Goal: Find specific page/section: Find specific page/section

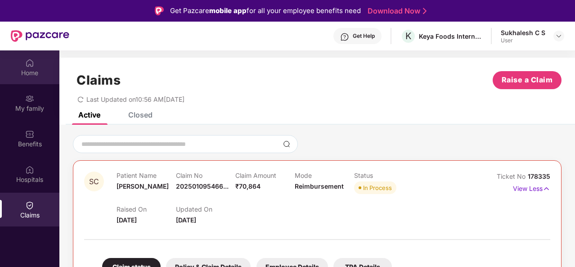
click at [38, 70] on div "Home" at bounding box center [29, 72] width 59 height 9
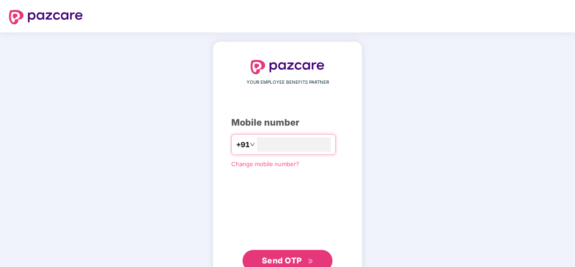
type input "**********"
click at [284, 259] on span "Send OTP" at bounding box center [282, 260] width 40 height 9
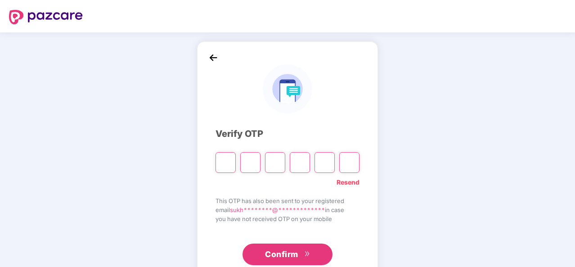
type input "*"
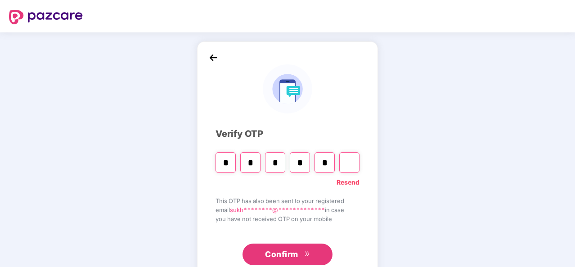
type input "*"
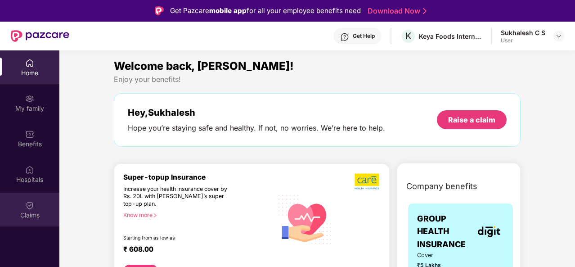
click at [27, 207] on img at bounding box center [29, 205] width 9 height 9
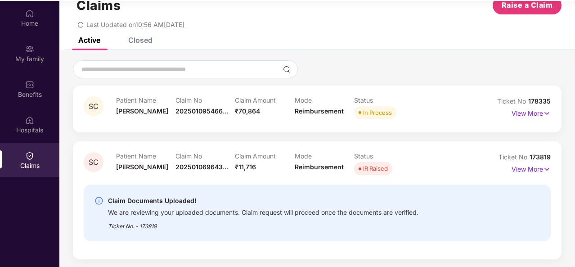
scroll to position [50, 0]
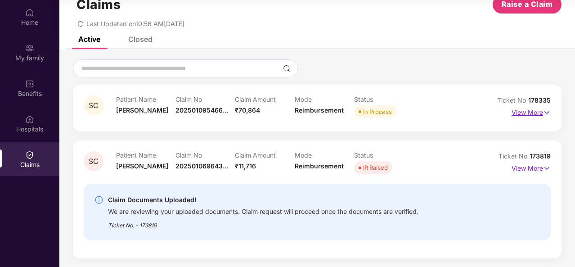
click at [544, 114] on img at bounding box center [547, 113] width 8 height 10
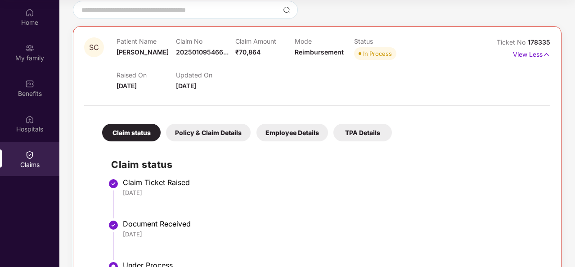
scroll to position [0, 0]
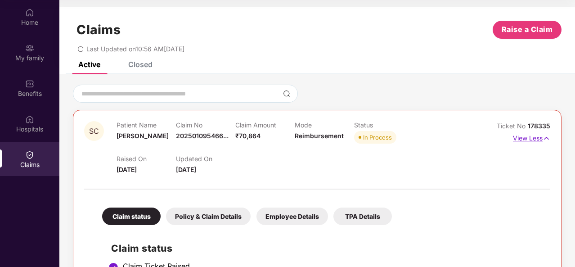
click at [544, 138] on img at bounding box center [547, 138] width 8 height 10
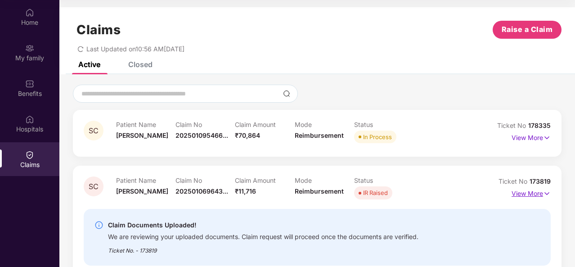
click at [547, 194] on img at bounding box center [547, 194] width 8 height 10
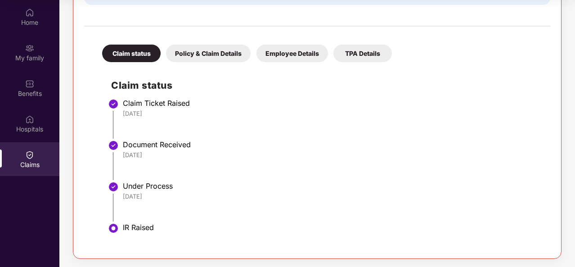
scroll to position [65, 0]
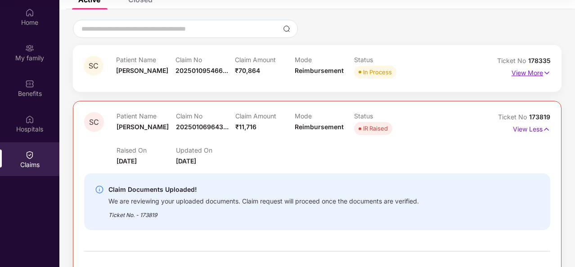
click at [547, 72] on img at bounding box center [547, 73] width 8 height 10
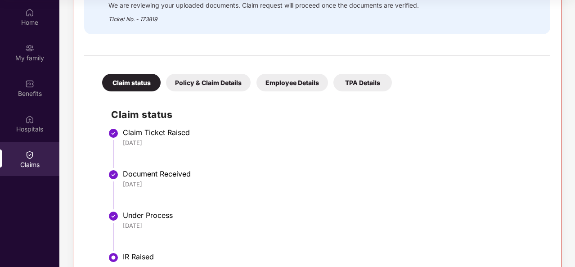
scroll to position [588, 0]
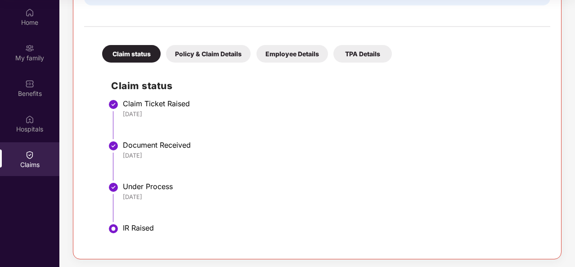
click at [218, 54] on div "Policy & Claim Details" at bounding box center [208, 54] width 85 height 18
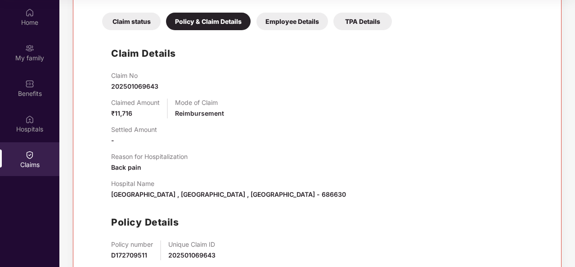
scroll to position [666, 0]
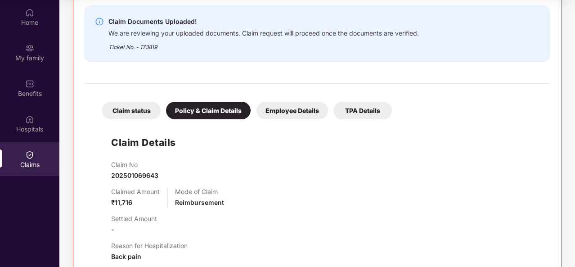
click at [287, 106] on div "Employee Details" at bounding box center [293, 111] width 72 height 18
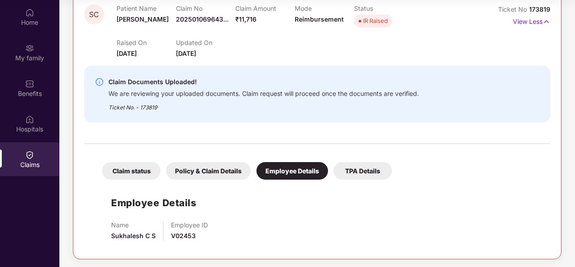
click at [363, 171] on div "TPA Details" at bounding box center [363, 171] width 59 height 18
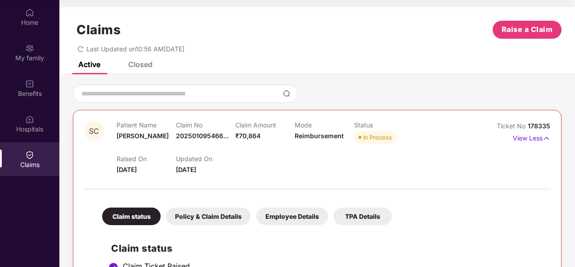
scroll to position [0, 0]
